Goal: Check status: Check status

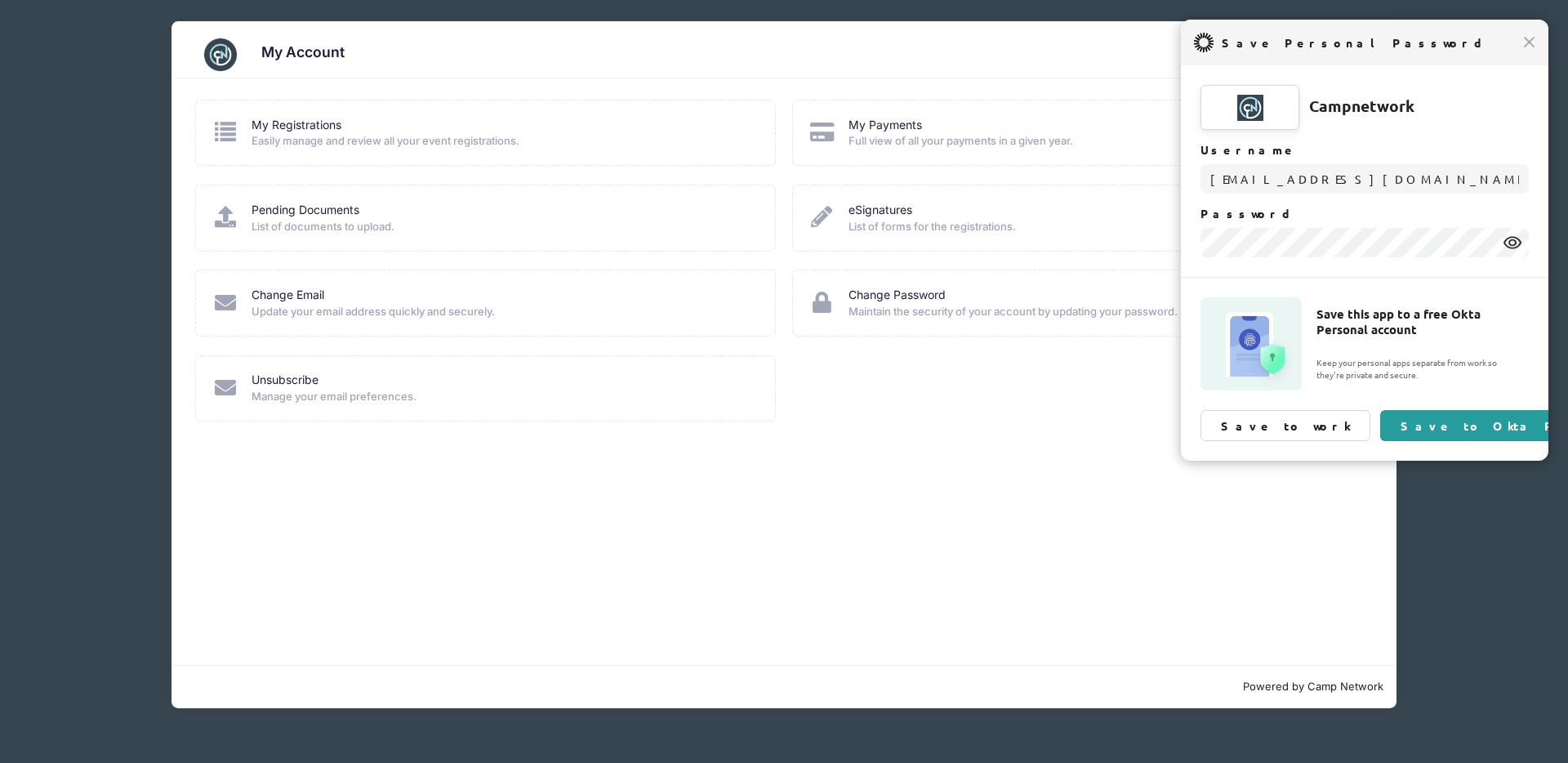
click at [378, 130] on div "My Registrations" at bounding box center [502, 125] width 502 height 17
click at [307, 136] on span "Easily manage and review all your event registrations." at bounding box center [502, 141] width 502 height 16
click at [238, 128] on div "My Registrations Easily manage and review all your event registrations." at bounding box center [486, 133] width 547 height 33
click at [225, 131] on icon at bounding box center [225, 132] width 27 height 21
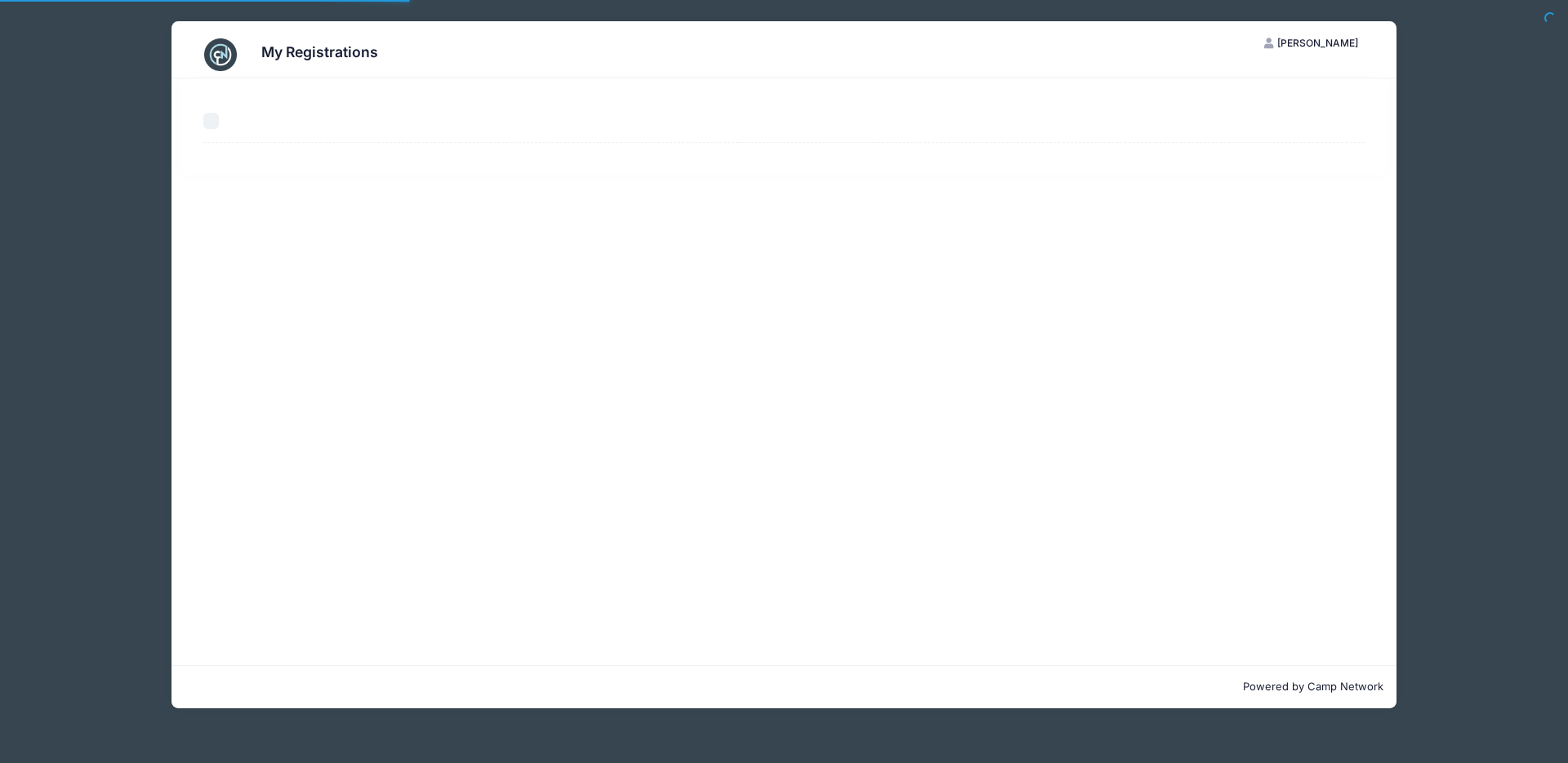
select select "50"
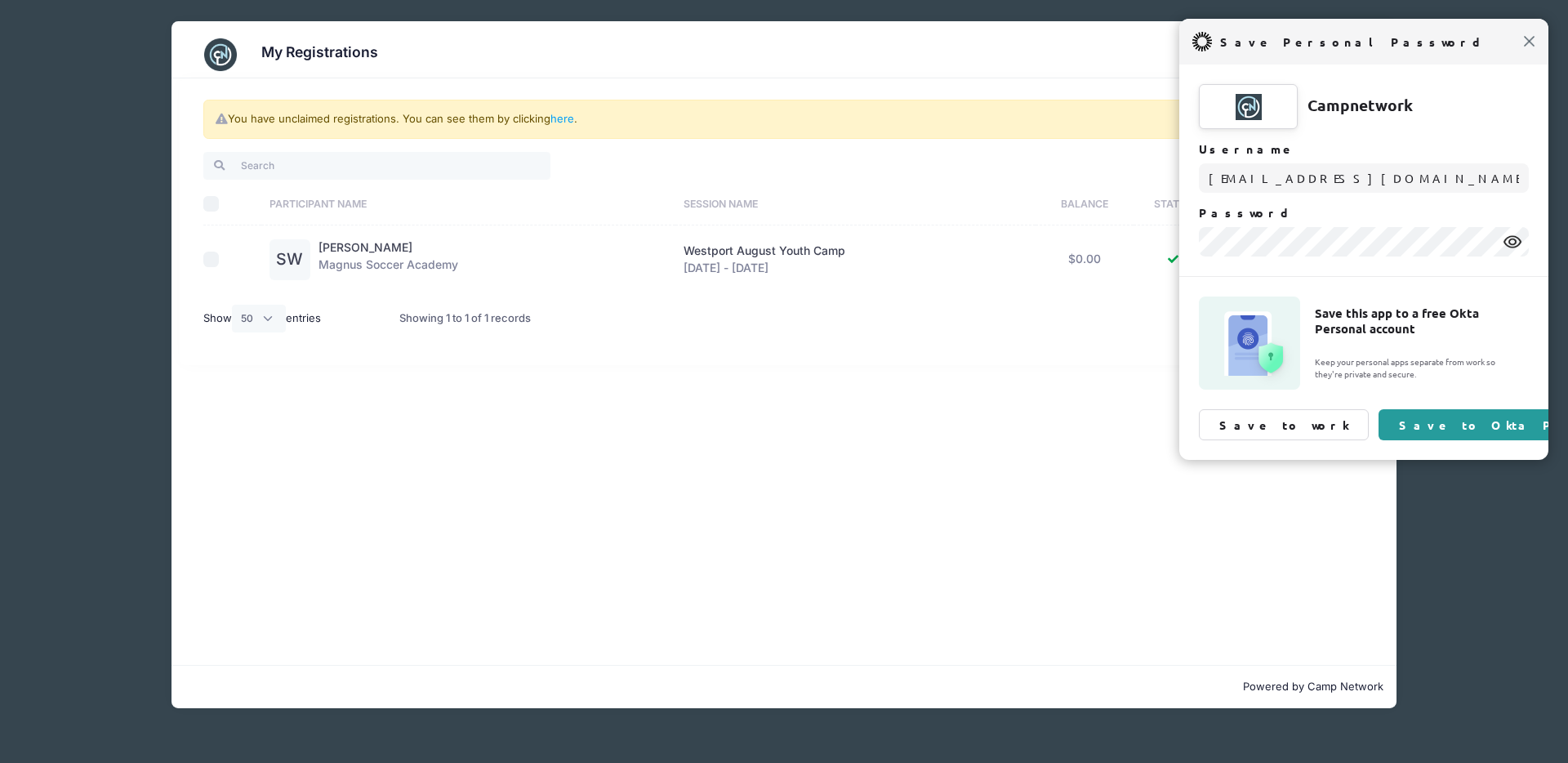
click at [1525, 44] on span "Close" at bounding box center [1529, 41] width 12 height 12
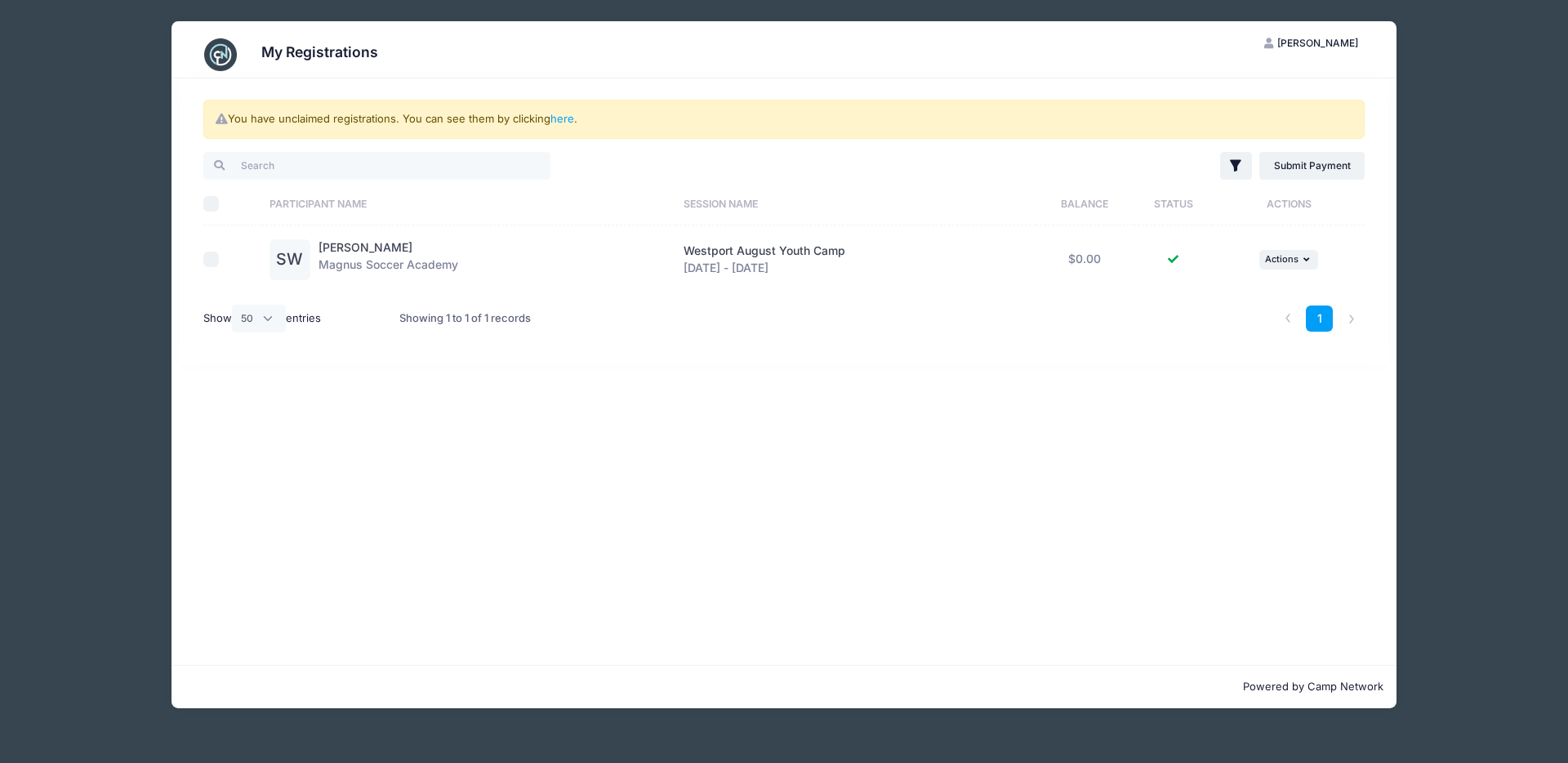
click at [279, 264] on div "SW" at bounding box center [290, 260] width 41 height 41
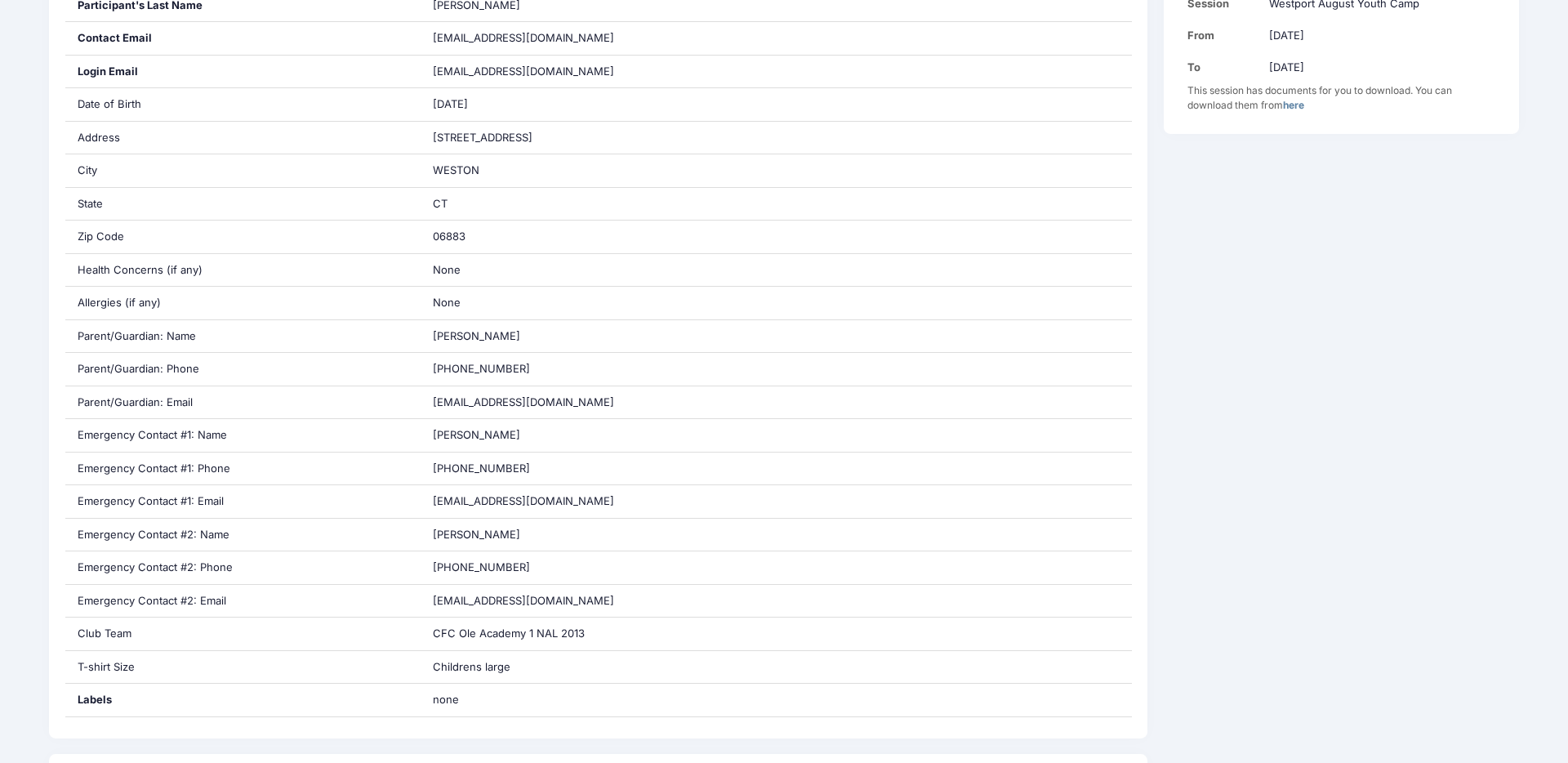
scroll to position [909, 0]
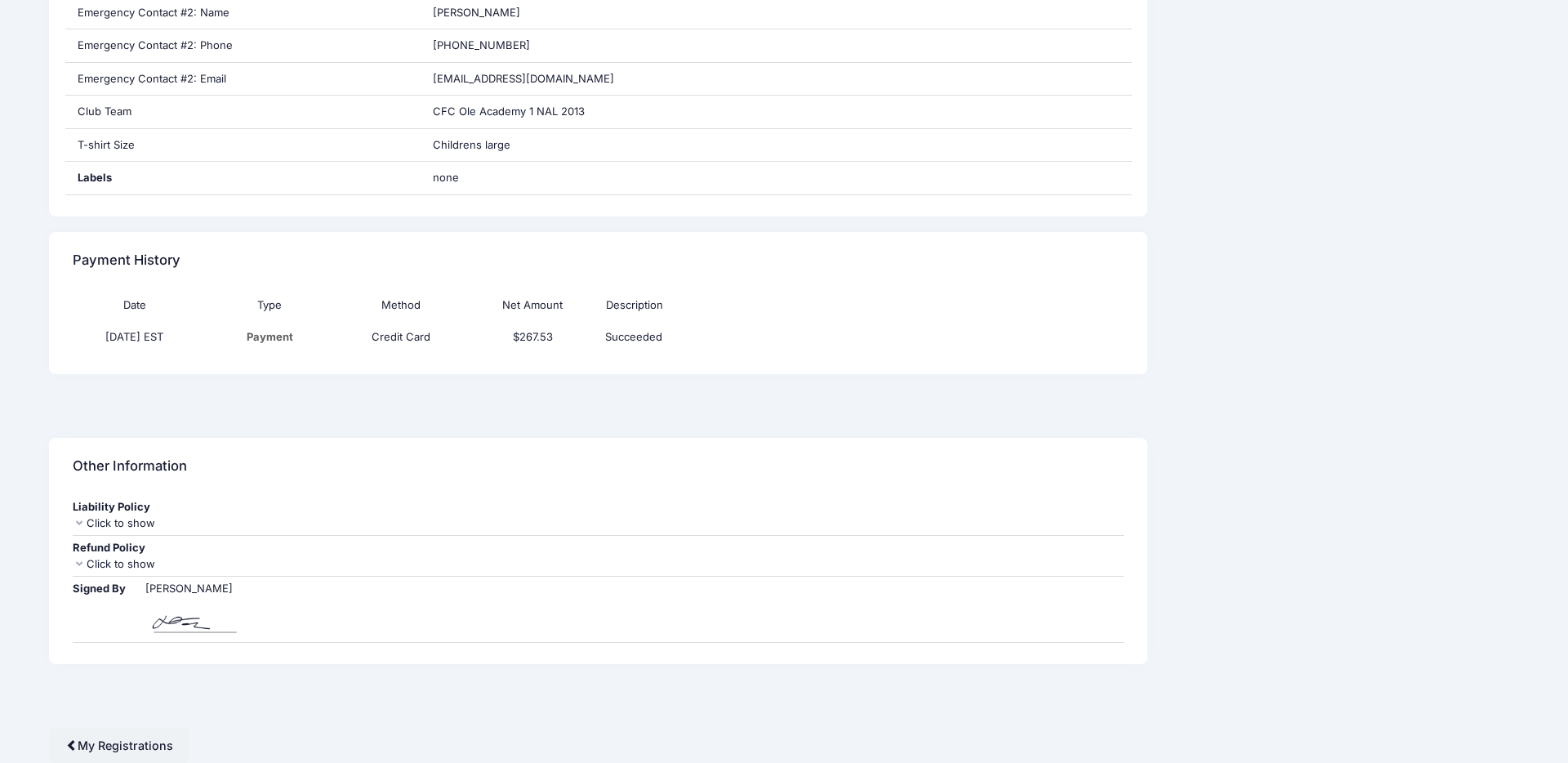
click at [119, 516] on div "Click to show" at bounding box center [597, 524] width 1051 height 16
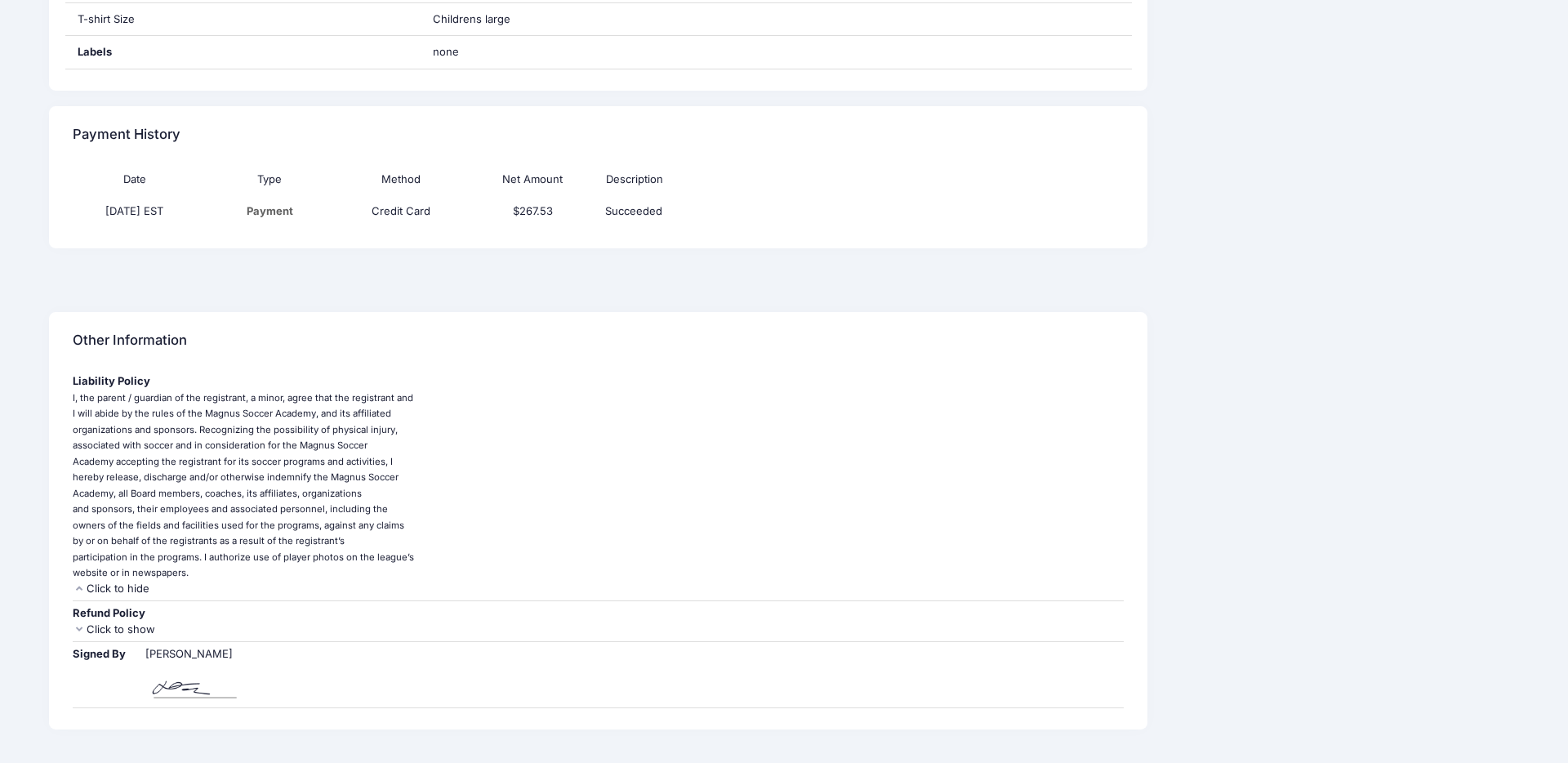
scroll to position [1101, 0]
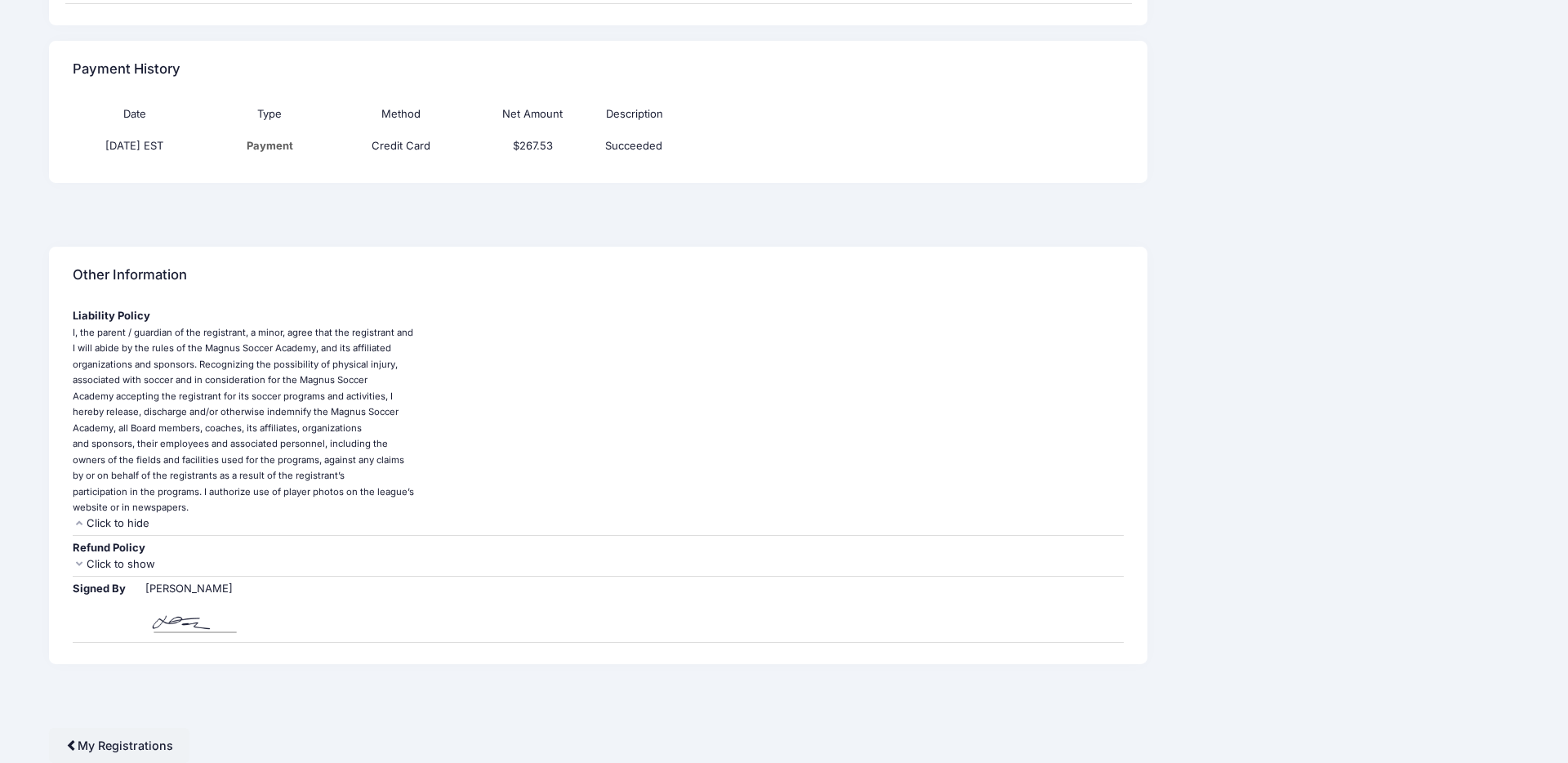
click at [111, 522] on div "Click to hide" at bounding box center [597, 524] width 1051 height 16
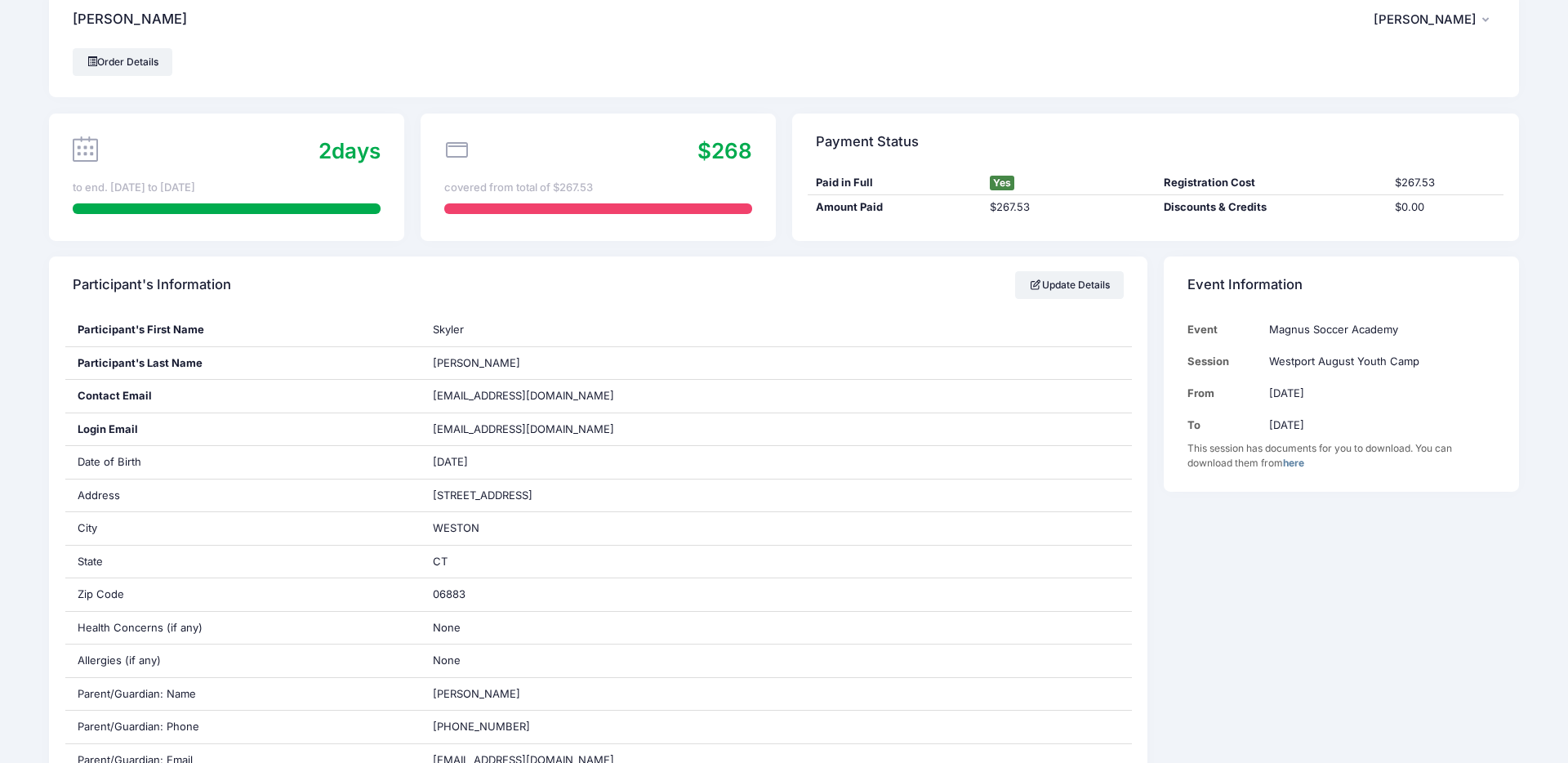
scroll to position [0, 0]
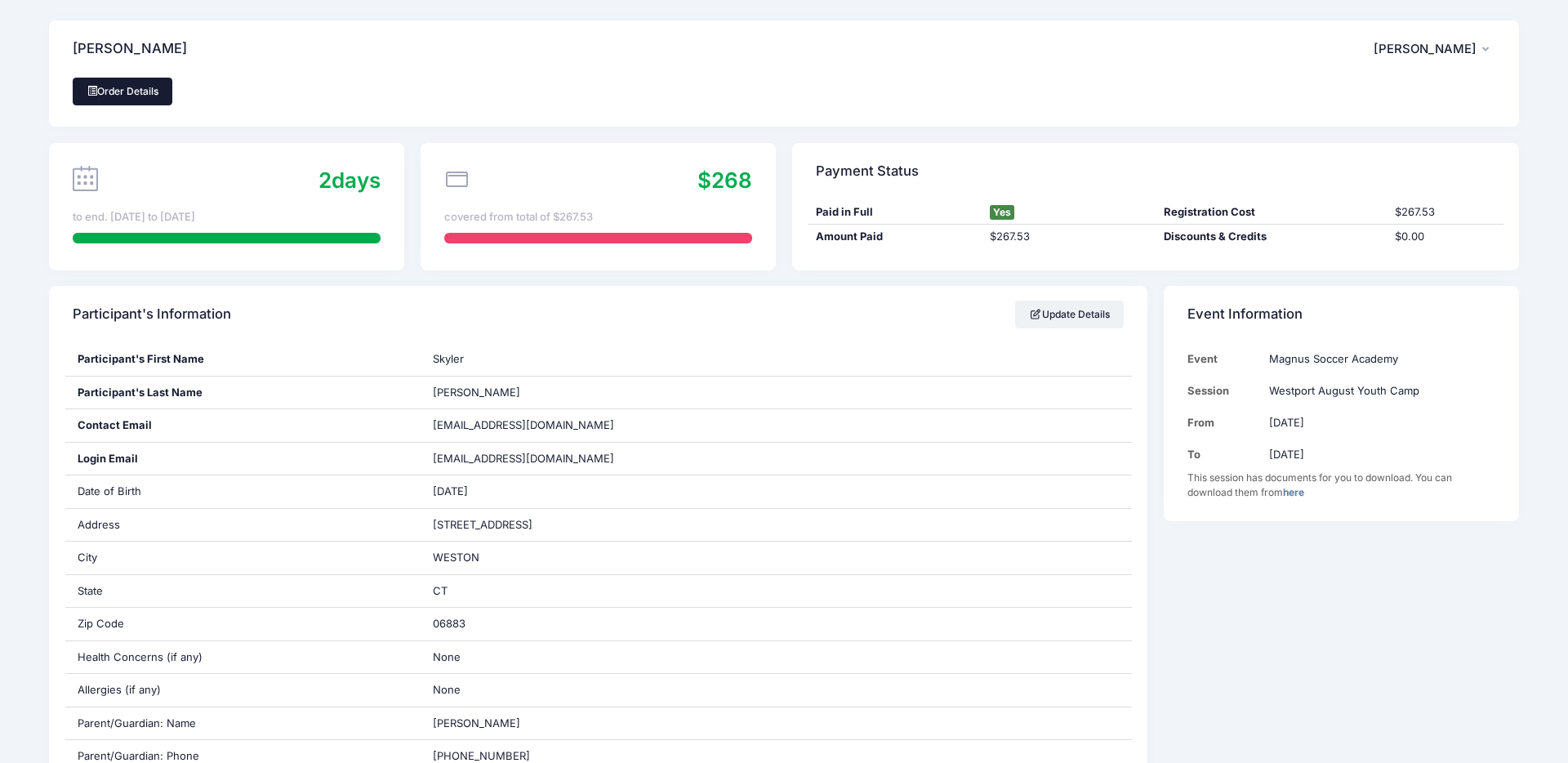
click at [131, 86] on link "Order Details" at bounding box center [122, 91] width 99 height 28
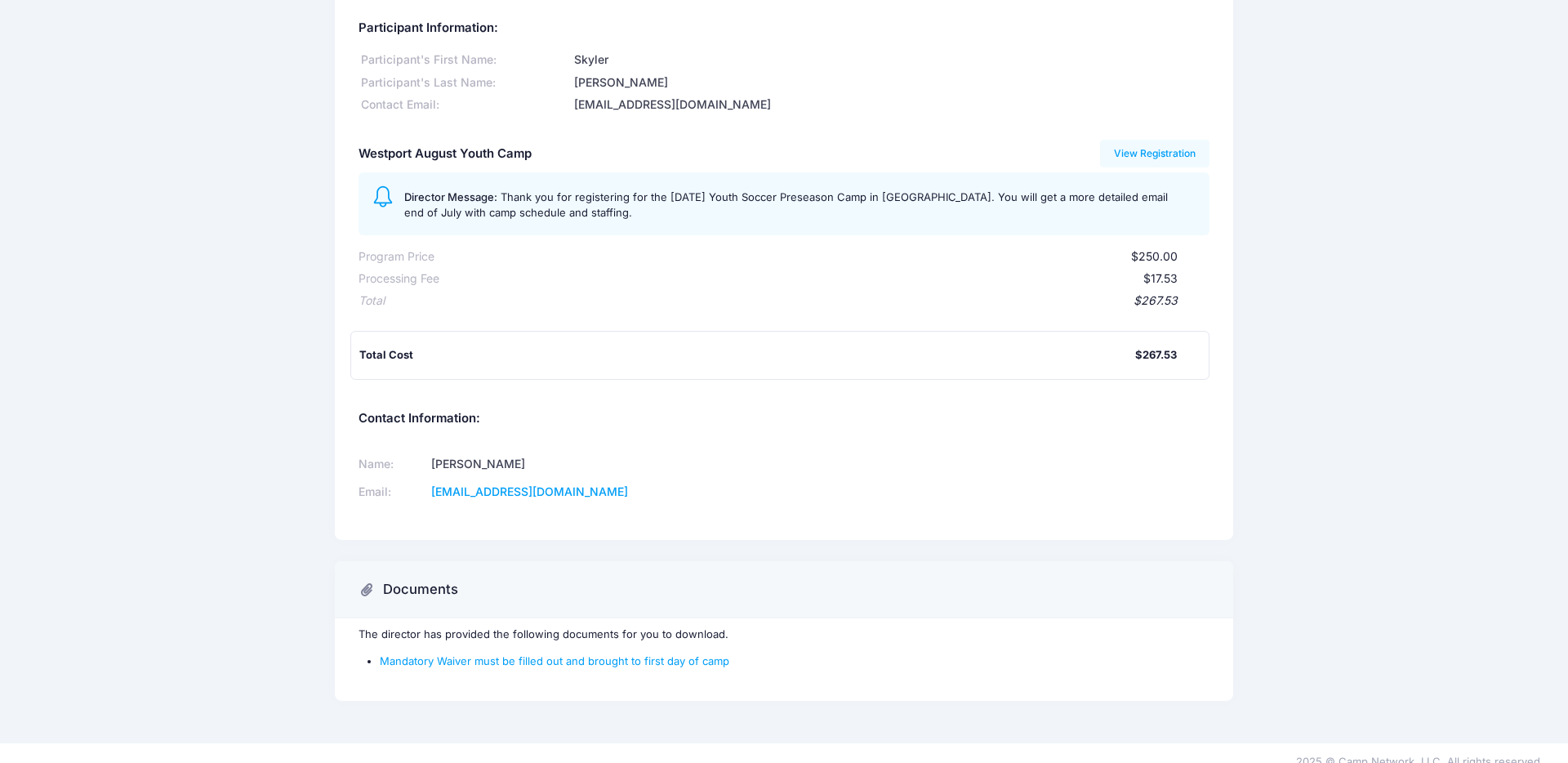
scroll to position [72, 0]
click at [538, 646] on div "The director has provided the following documents for you to download. Mandator…" at bounding box center [784, 657] width 899 height 82
click at [535, 663] on link "Mandatory Waiver must be filled out and brought to first day of camp" at bounding box center [554, 659] width 349 height 13
click at [214, 126] on div "Magnus Soccer Academy Participant Information: Participant's First Name: Skyler…" at bounding box center [784, 334] width 1568 height 770
